Goal: Understand process/instructions: Learn about a topic

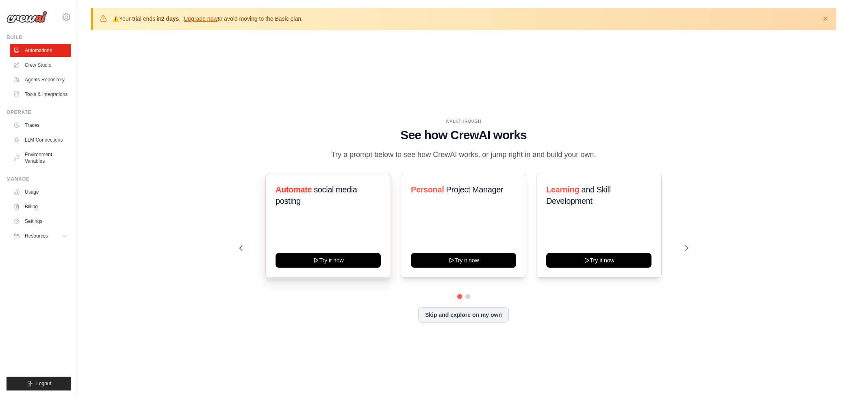
click at [349, 207] on h3 "Automate social media posting" at bounding box center [328, 195] width 105 height 23
drag, startPoint x: 310, startPoint y: 195, endPoint x: 331, endPoint y: 196, distance: 20.3
click at [331, 196] on h3 "Automate social media posting" at bounding box center [328, 195] width 105 height 23
click at [335, 196] on span "social media posting" at bounding box center [317, 195] width 82 height 20
click at [320, 118] on div "WALKTHROUGH" at bounding box center [463, 121] width 449 height 6
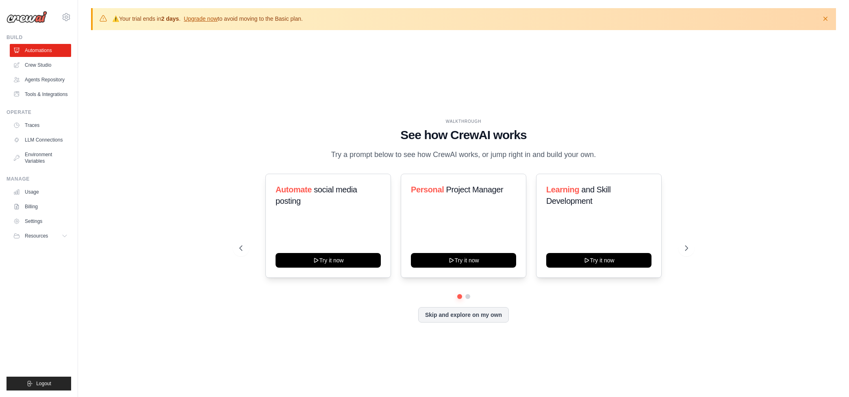
drag, startPoint x: 267, startPoint y: 21, endPoint x: 165, endPoint y: 21, distance: 102.0
click at [165, 21] on p "⚠️ Your trial ends [DATE] . Upgrade now to avoid moving to the Basic plan." at bounding box center [207, 19] width 191 height 8
click at [284, 94] on div "WALKTHROUGH See how [PERSON_NAME] works Try a prompt below to see how [PERSON_N…" at bounding box center [463, 227] width 745 height 381
click at [168, 85] on div "WALKTHROUGH See how [PERSON_NAME] works Try a prompt below to see how [PERSON_N…" at bounding box center [463, 227] width 745 height 381
click at [598, 140] on div "WALKTHROUGH See how [PERSON_NAME] works Try a prompt below to see how [PERSON_N…" at bounding box center [463, 139] width 449 height 42
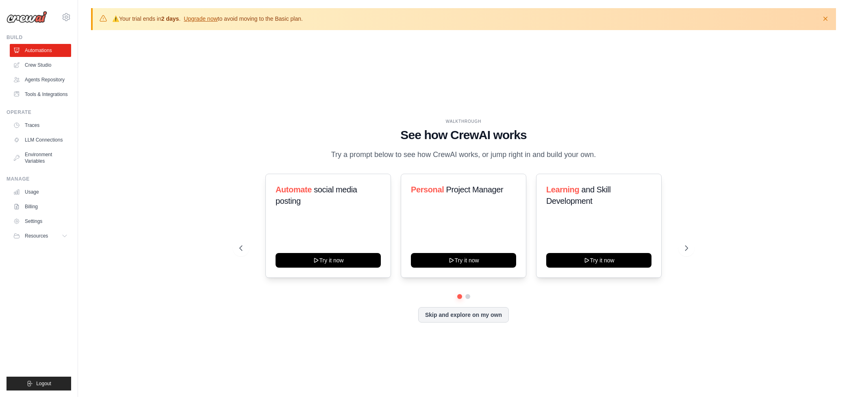
click at [545, 139] on div "WALKTHROUGH See how [PERSON_NAME] works Try a prompt below to see how [PERSON_N…" at bounding box center [463, 139] width 449 height 42
